Goal: Task Accomplishment & Management: Complete application form

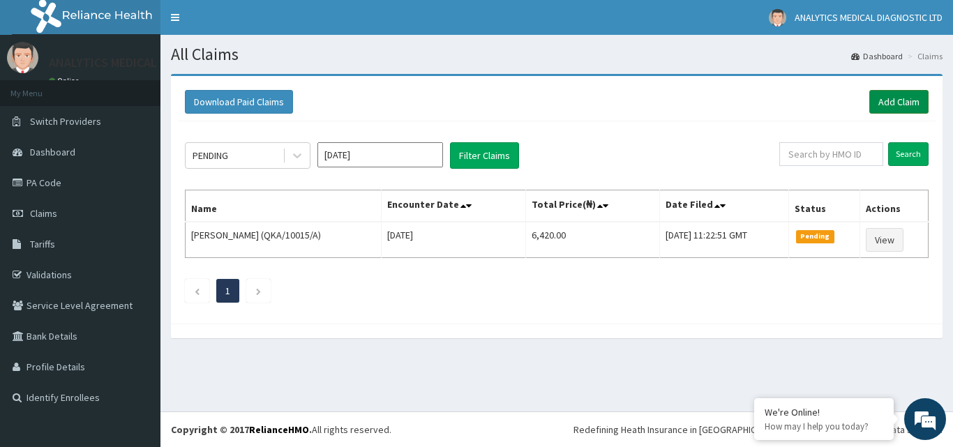
click at [903, 104] on link "Add Claim" at bounding box center [899, 102] width 59 height 24
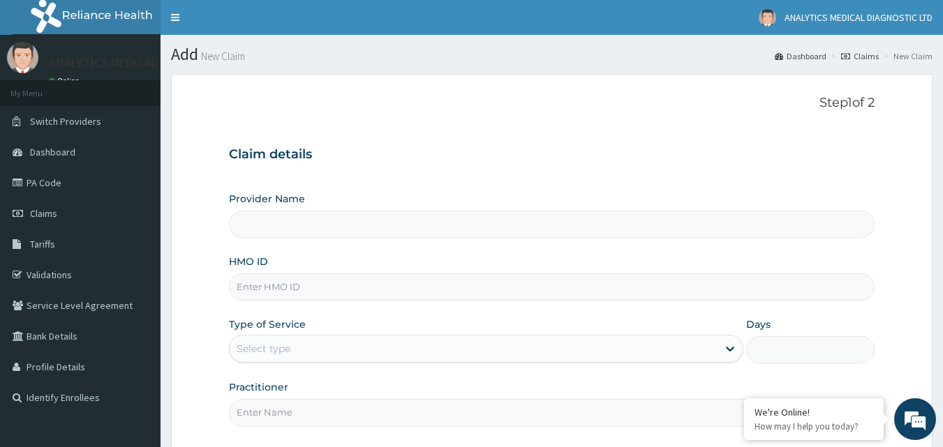
type input "Analytics Medical Diagnostic Limited"
click at [459, 289] on input "HMO ID" at bounding box center [552, 287] width 646 height 27
paste input "emx/10055/a"
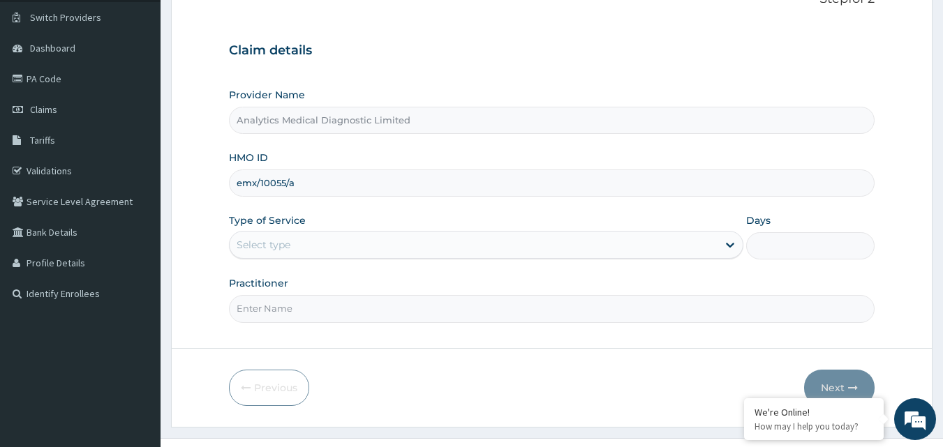
scroll to position [110, 0]
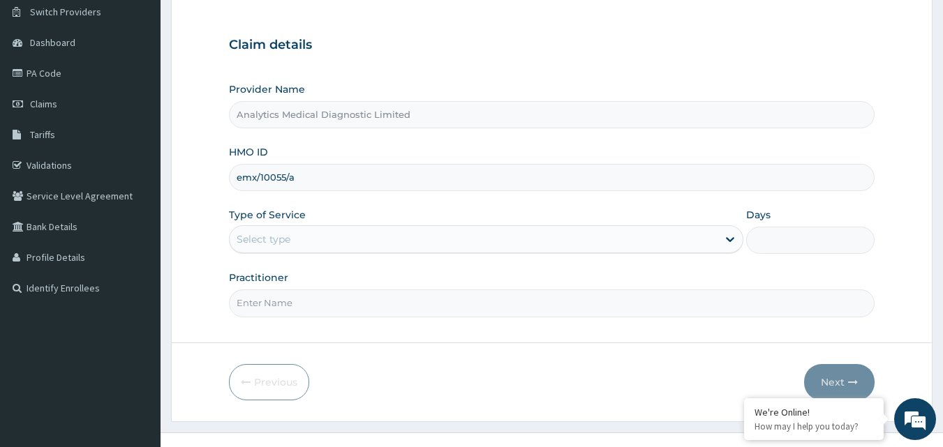
type input "emx/10055/a"
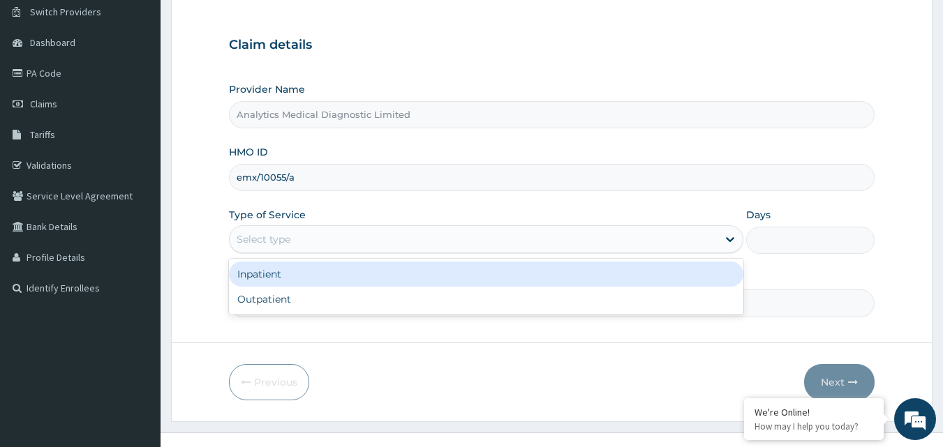
click at [708, 243] on div "Select type" at bounding box center [474, 239] width 488 height 22
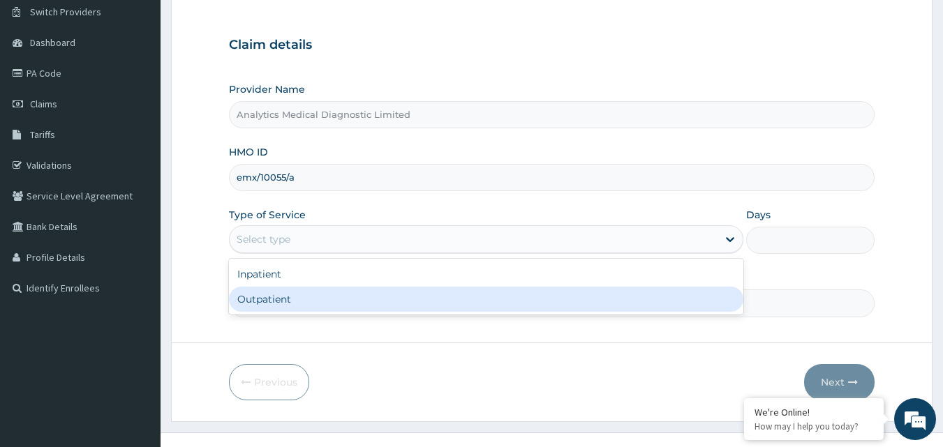
click at [625, 302] on div "Outpatient" at bounding box center [486, 299] width 514 height 25
type input "1"
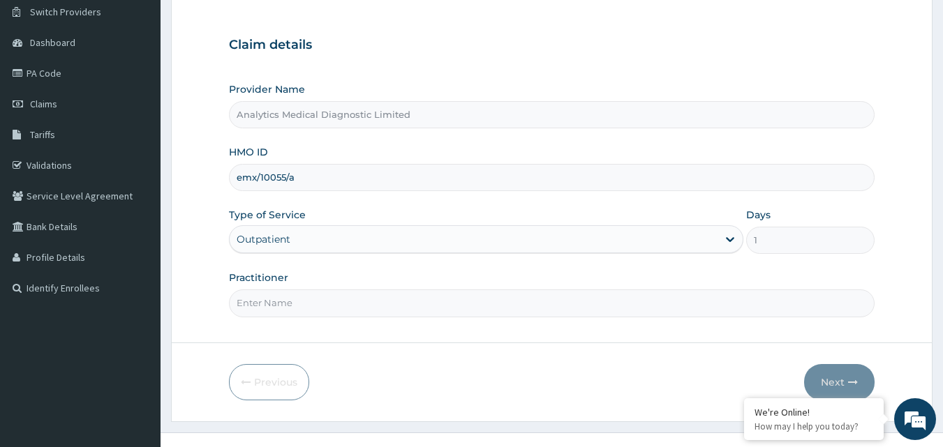
click at [275, 311] on input "Practitioner" at bounding box center [552, 303] width 646 height 27
paste input "PA/A0FA50"
type input "PA/A0FA50"
click at [839, 385] on button "Next" at bounding box center [839, 382] width 70 height 36
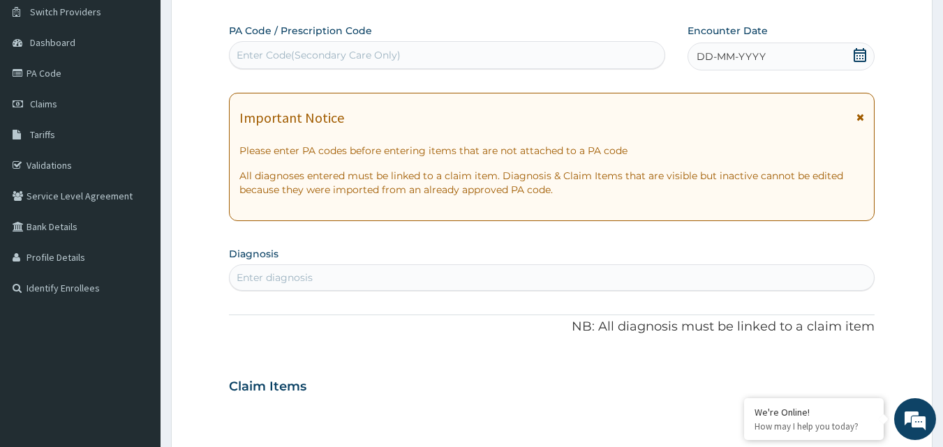
click at [396, 58] on div "Enter Code(Secondary Care Only)" at bounding box center [319, 55] width 164 height 14
drag, startPoint x: 396, startPoint y: 58, endPoint x: 372, endPoint y: 45, distance: 27.2
click at [372, 45] on div "Enter Code(Secondary Care Only)" at bounding box center [448, 55] width 436 height 22
click at [397, 68] on div "Enter Code(Secondary Care Only)" at bounding box center [447, 55] width 437 height 28
paste input "PA/A0FA50"
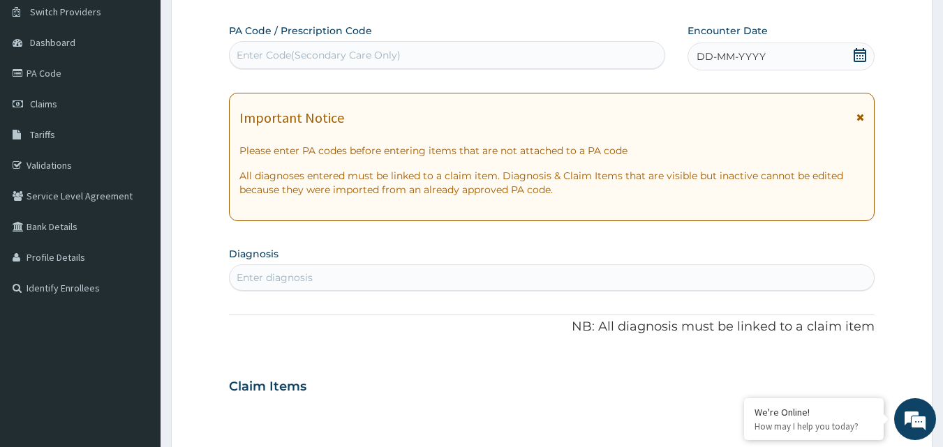
type input "PA/A0FA50"
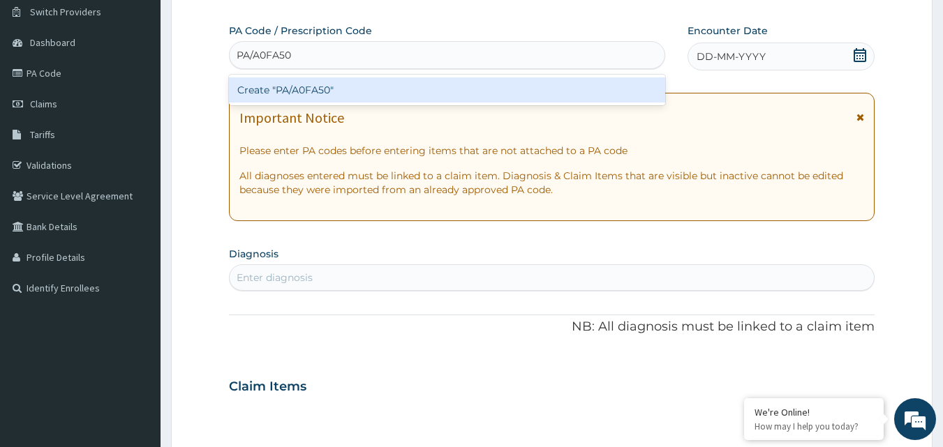
click at [385, 90] on div "Create "PA/A0FA50"" at bounding box center [447, 89] width 437 height 25
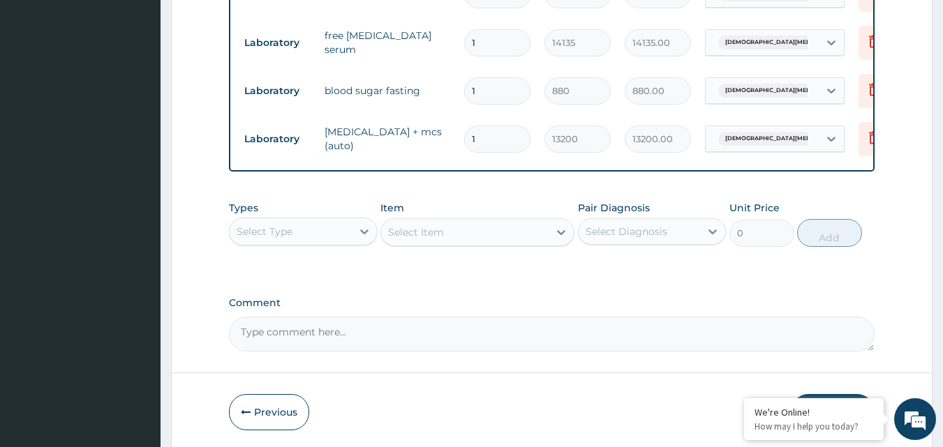
scroll to position [741, 0]
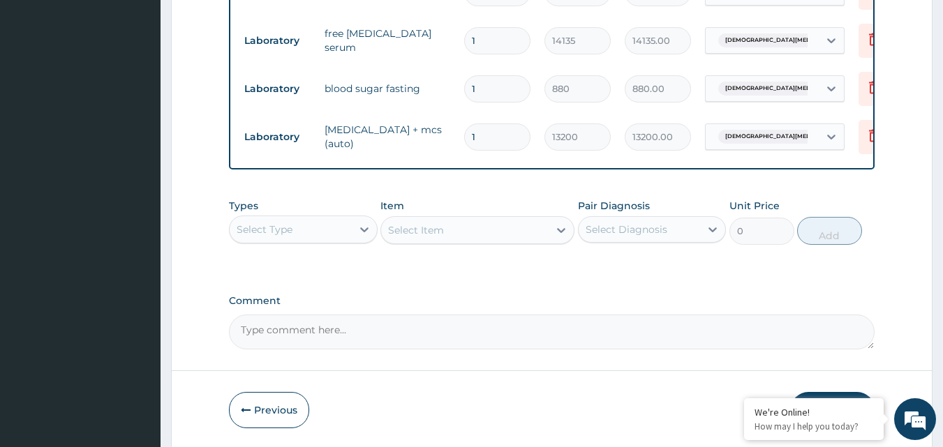
drag, startPoint x: 933, startPoint y: 334, endPoint x: 933, endPoint y: 378, distance: 44.0
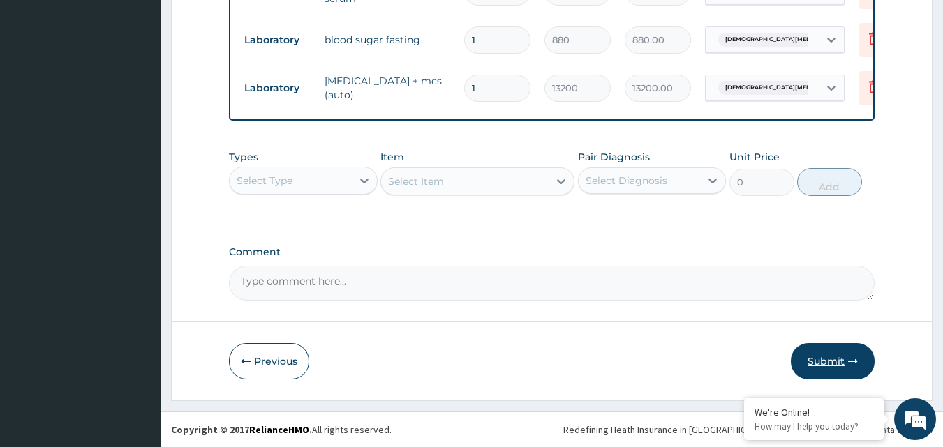
click at [835, 355] on button "Submit" at bounding box center [833, 361] width 84 height 36
